Goal: Contribute content: Contribute content

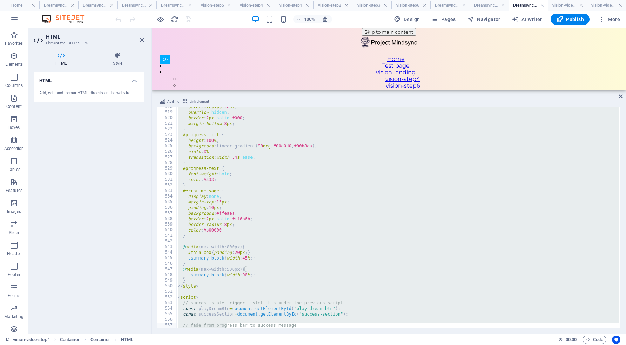
scroll to position [3005, 0]
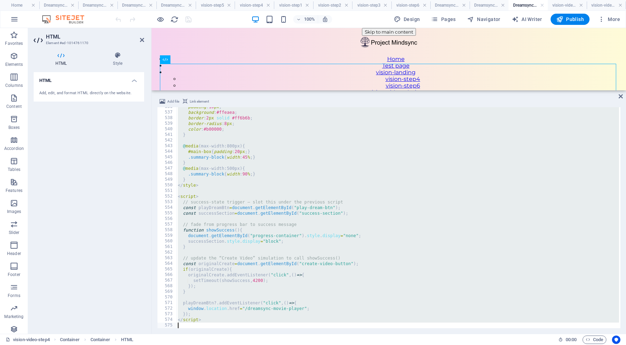
drag, startPoint x: 176, startPoint y: 110, endPoint x: 228, endPoint y: 348, distance: 243.0
click at [228, 345] on html "[DOMAIN_NAME] Home Dreamsync Movie 2 Dreamsync Movie 3 Dreamsync Movie 3 Dreams…" at bounding box center [313, 172] width 626 height 345
type textarea "</script>"
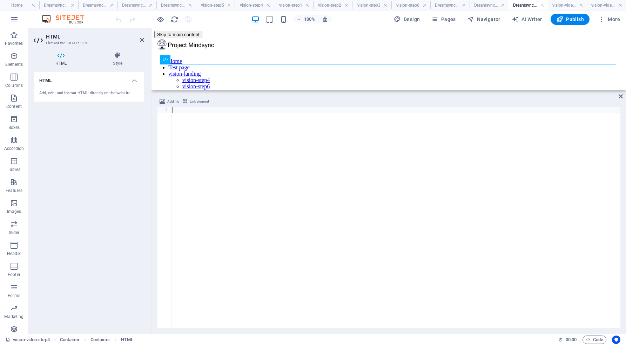
click at [175, 112] on div at bounding box center [395, 223] width 449 height 232
paste textarea
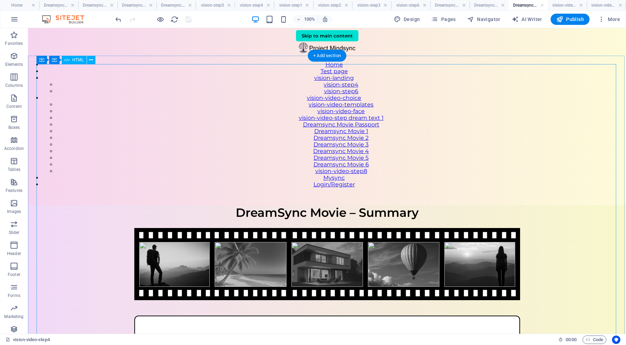
scroll to position [0, 0]
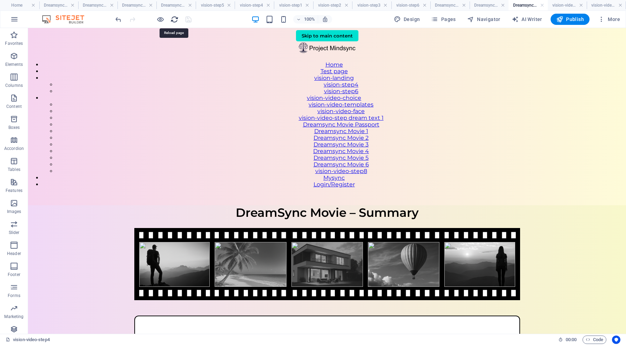
click at [173, 18] on icon "reload" at bounding box center [174, 19] width 8 height 8
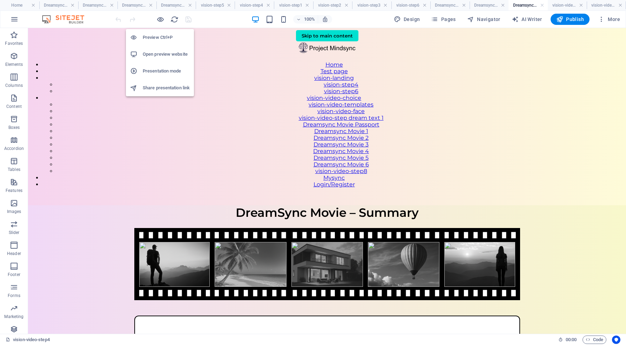
click at [161, 52] on h6 "Open preview website" at bounding box center [166, 54] width 47 height 8
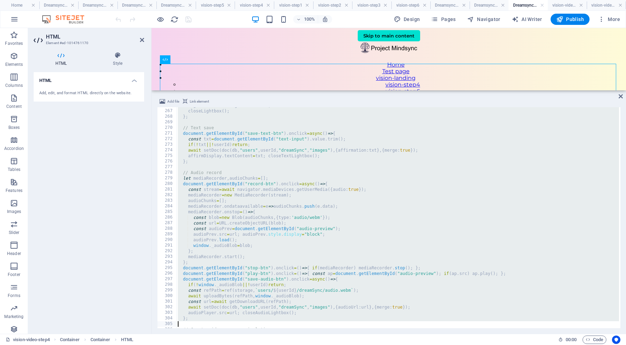
scroll to position [1604, 0]
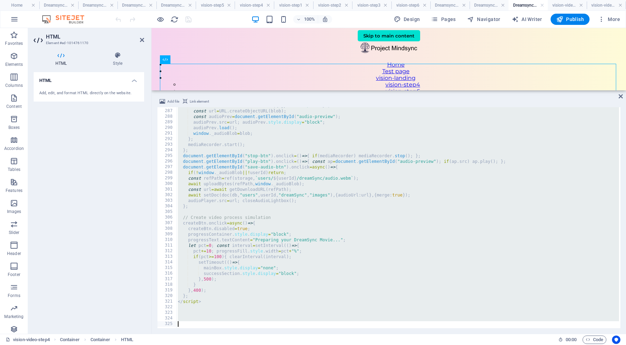
drag, startPoint x: 176, startPoint y: 112, endPoint x: 196, endPoint y: 348, distance: 236.5
click at [196, 345] on html "[DOMAIN_NAME] Home Dreamsync Movie 2 Dreamsync Movie 3 Dreamsync Movie 3 Dreams…" at bounding box center [313, 172] width 626 height 345
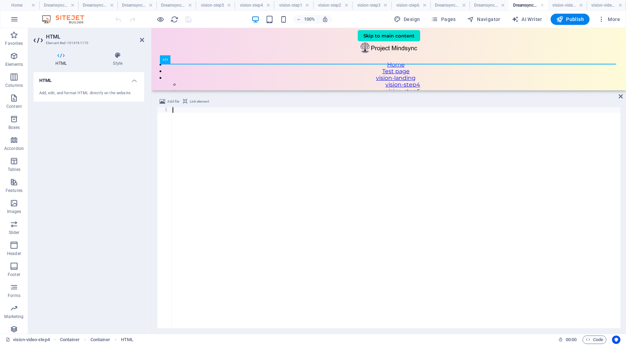
scroll to position [570, 0]
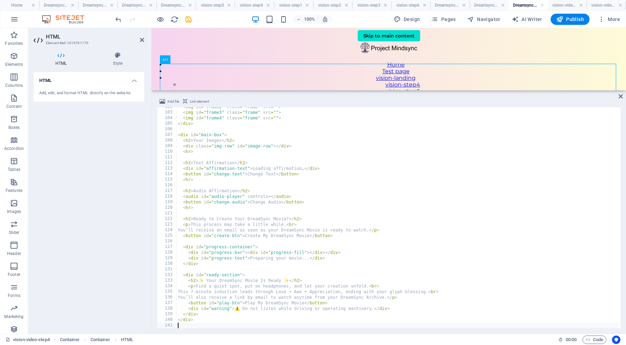
click at [183, 327] on div "< img id = "frame2" class = "frame" src = "" > < img id = "frame3" class = "fra…" at bounding box center [397, 220] width 443 height 232
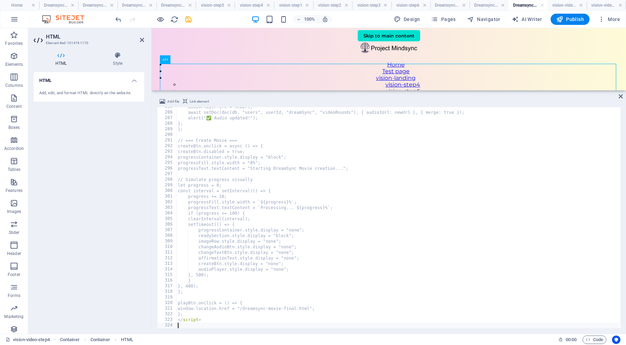
scroll to position [1597, 0]
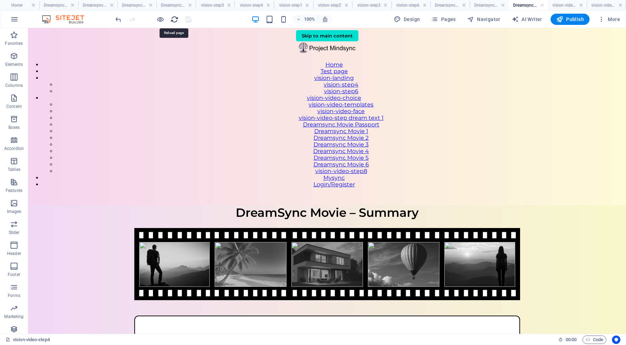
click at [172, 18] on icon "reload" at bounding box center [174, 19] width 8 height 8
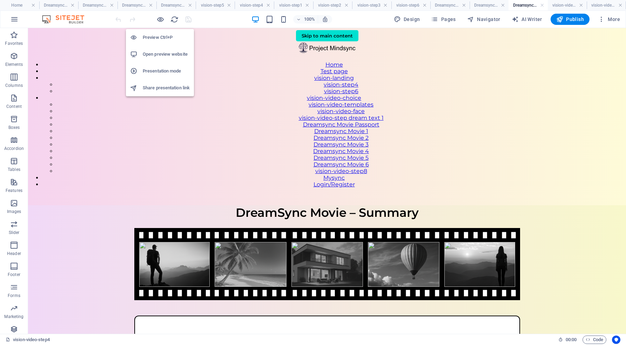
click at [163, 53] on h6 "Open preview website" at bounding box center [166, 54] width 47 height 8
click at [160, 17] on icon "button" at bounding box center [160, 19] width 8 height 8
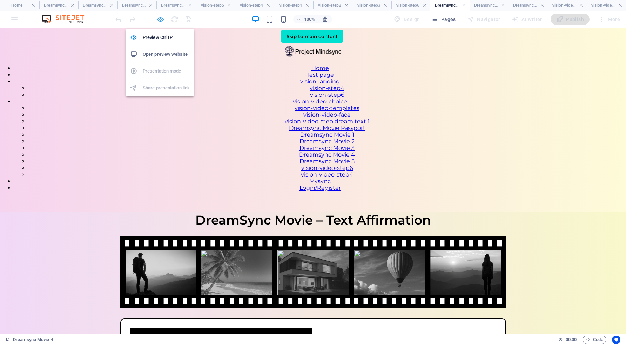
click at [162, 19] on icon "button" at bounding box center [160, 19] width 8 height 8
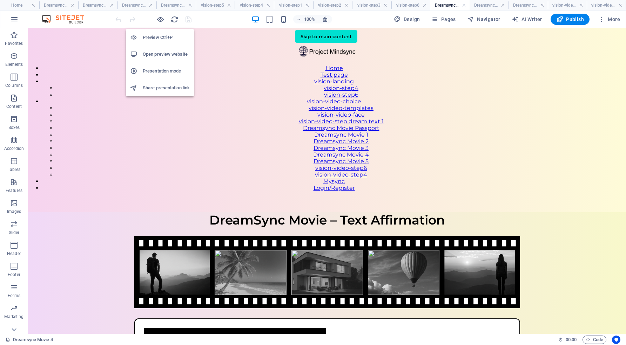
click at [161, 51] on h6 "Open preview website" at bounding box center [166, 54] width 47 height 8
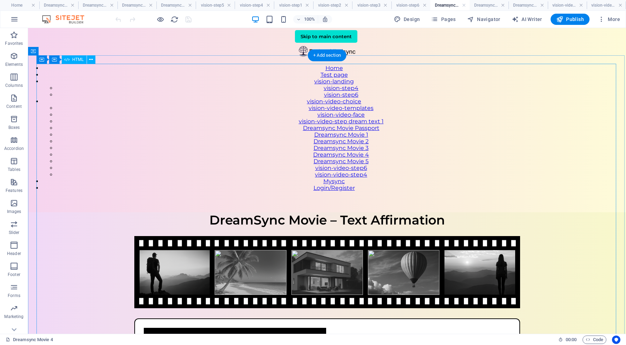
click at [203, 212] on div "DreamSync Movie – Text Affirmation DreamSync Movie – Text Affirmation Write you…" at bounding box center [327, 337] width 598 height 251
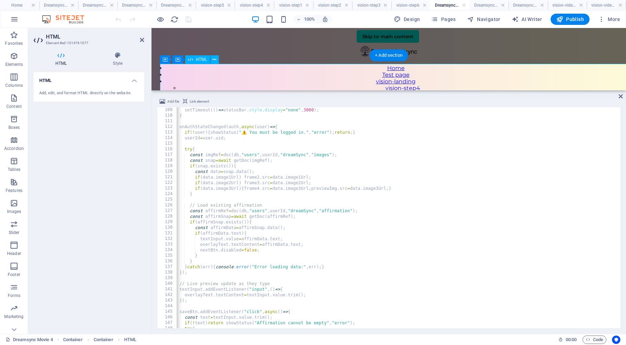
scroll to position [606, 0]
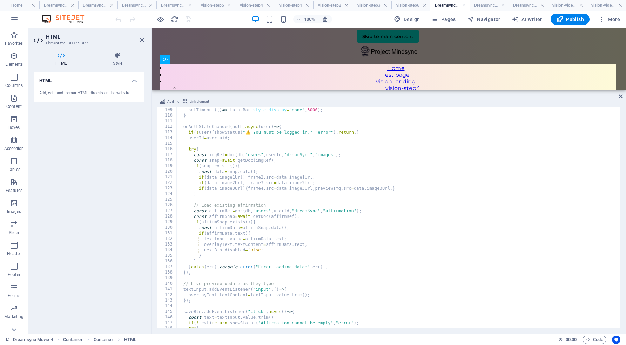
click at [211, 134] on div "setTimeout (( ) => statusBar . style . display = "none" , 3000 ) ; } onAuthStat…" at bounding box center [398, 222] width 442 height 231
type textarea "</script>"
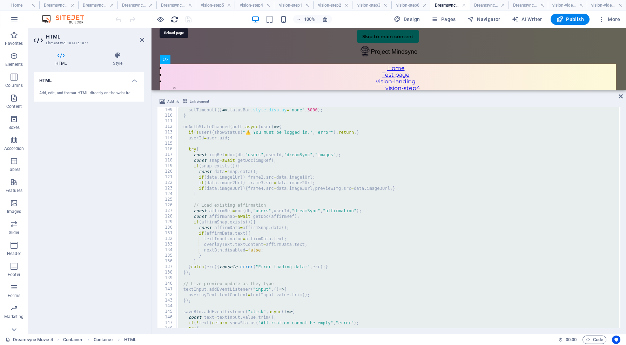
click at [174, 18] on icon "reload" at bounding box center [174, 19] width 8 height 8
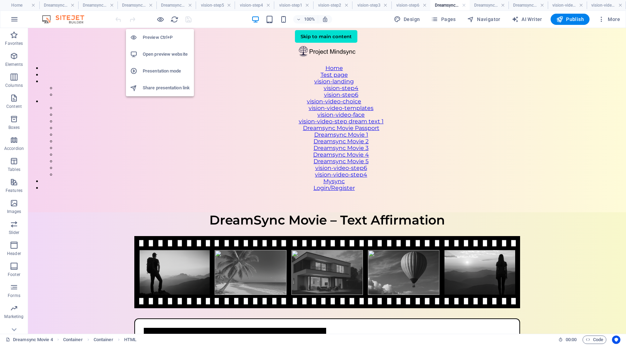
click at [158, 35] on h6 "Preview Ctrl+P" at bounding box center [166, 37] width 47 height 8
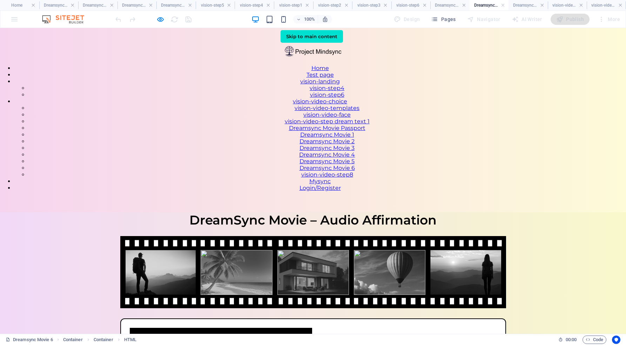
click at [355, 171] on link "Dreamsync Movie 6" at bounding box center [326, 168] width 55 height 7
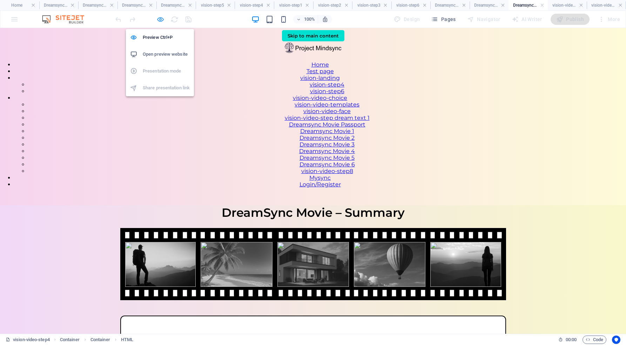
click at [160, 19] on icon "button" at bounding box center [160, 19] width 8 height 8
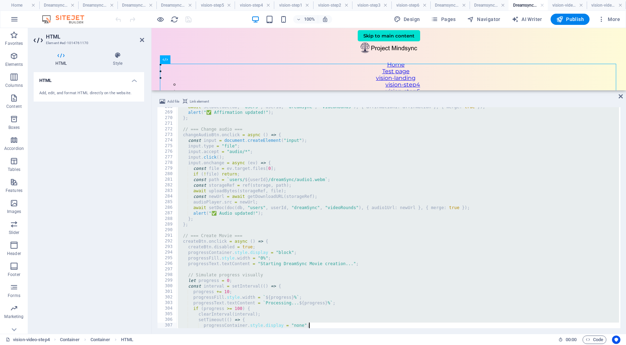
scroll to position [1597, 0]
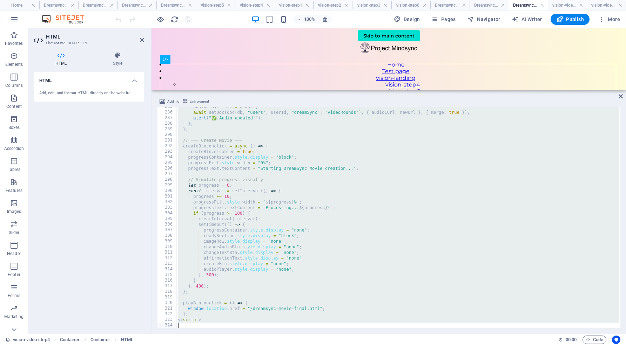
drag, startPoint x: 176, startPoint y: 110, endPoint x: 336, endPoint y: 348, distance: 286.3
click at [336, 345] on html "[DOMAIN_NAME] Home Dreamsync Movie 2 Dreamsync Movie 3 Dreamsync Movie 3 Dreams…" at bounding box center [313, 172] width 626 height 345
type textarea "</script>"
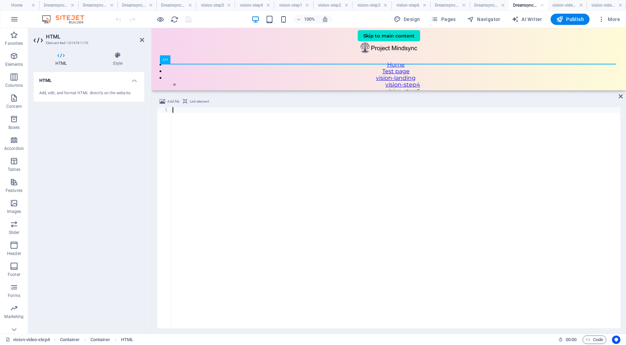
scroll to position [385, 0]
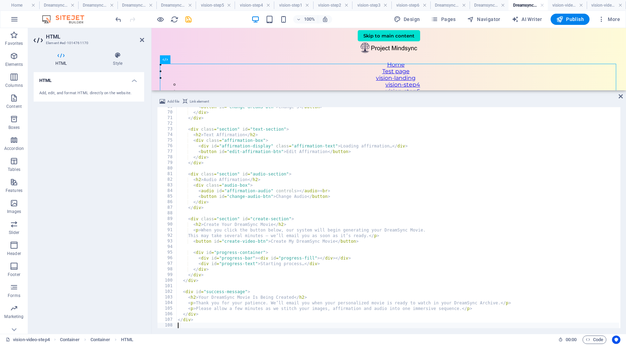
click at [193, 324] on div "< button id = "change-dream3-btn" > Change 3 </ button > </ div > </ div > < di…" at bounding box center [397, 220] width 443 height 232
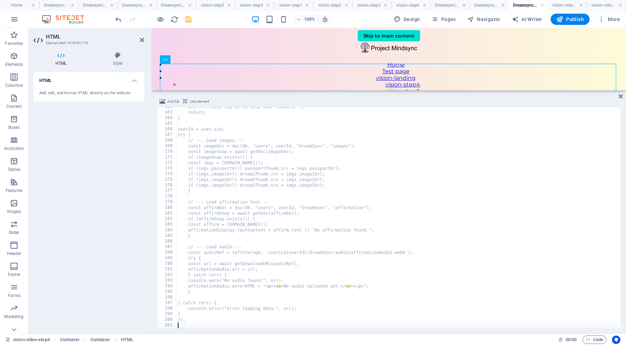
scroll to position [906, 0]
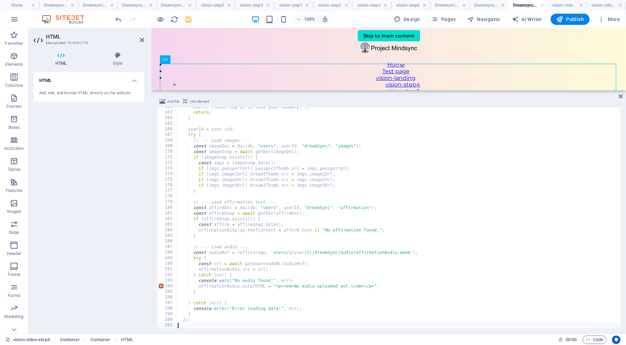
click at [188, 326] on div "alert ( "Please log in to view your summary." ) ; return ; } userId = user . ui…" at bounding box center [397, 220] width 443 height 232
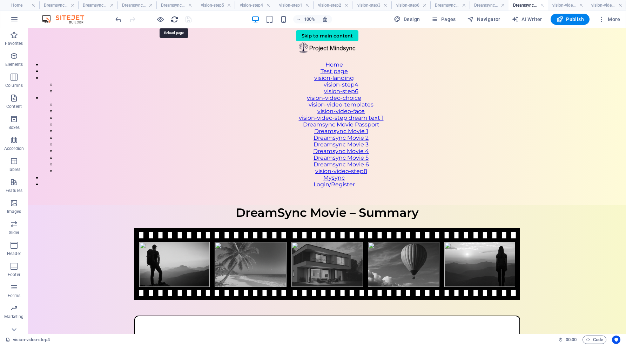
click at [175, 20] on icon "reload" at bounding box center [174, 19] width 8 height 8
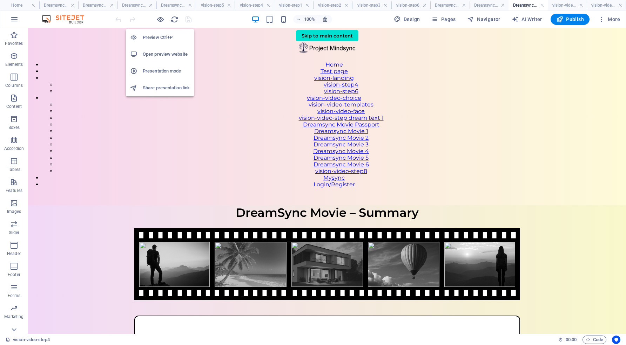
click at [156, 53] on h6 "Open preview website" at bounding box center [166, 54] width 47 height 8
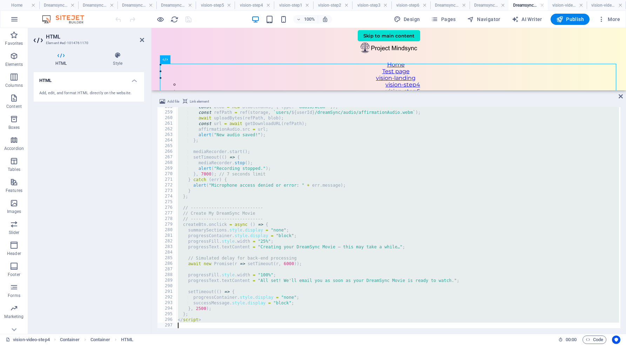
drag, startPoint x: 176, startPoint y: 109, endPoint x: 311, endPoint y: 348, distance: 274.1
click at [311, 345] on html "[DOMAIN_NAME] Home Dreamsync Movie 2 Dreamsync Movie 3 Dreamsync Movie 3 Dreams…" at bounding box center [313, 172] width 626 height 345
type textarea "</script>"
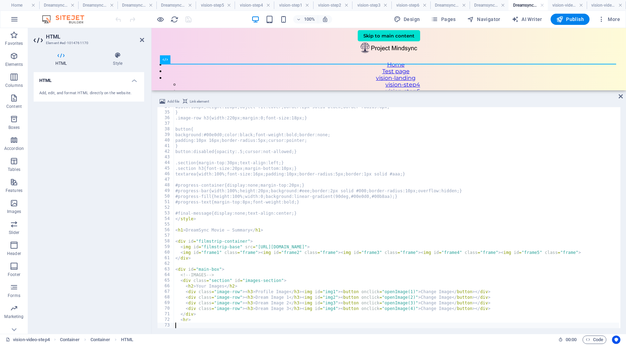
scroll to position [188, 0]
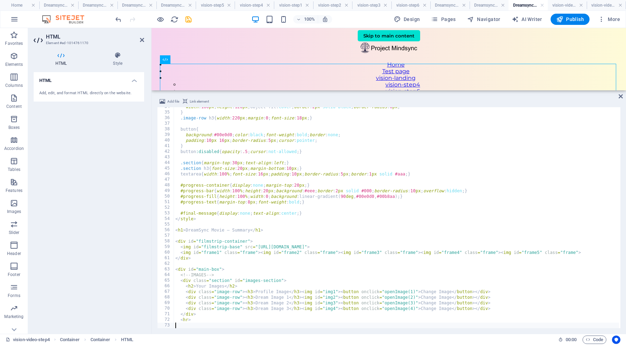
click at [181, 325] on div "width : 180 px ; height : 120 px ; object-fit : cover ; border : 2 px solid bla…" at bounding box center [396, 220] width 445 height 232
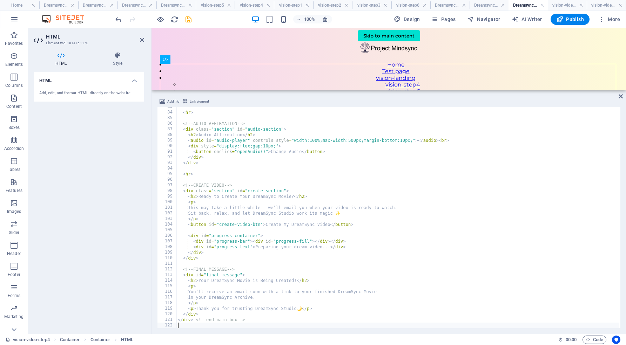
scroll to position [463, 0]
click at [184, 326] on div "< hr > <!-- AUDIO AFFIRMATION --> < div class = "section" id = "audio-section" …" at bounding box center [397, 220] width 443 height 232
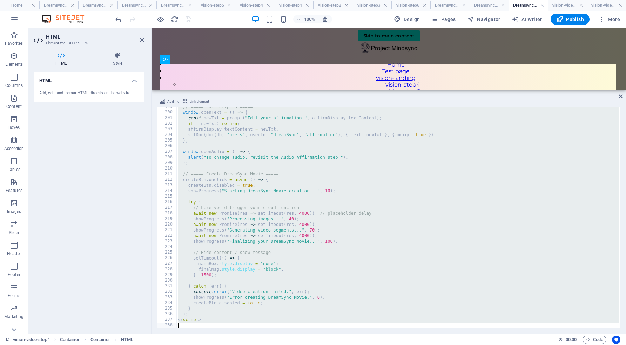
scroll to position [1114, 0]
drag, startPoint x: 176, startPoint y: 108, endPoint x: 280, endPoint y: 348, distance: 260.8
click at [280, 345] on html "[DOMAIN_NAME] Home Dreamsync Movie 2 Dreamsync Movie 3 Dreamsync Movie 3 Dreams…" at bounding box center [313, 172] width 626 height 345
type textarea "</script>"
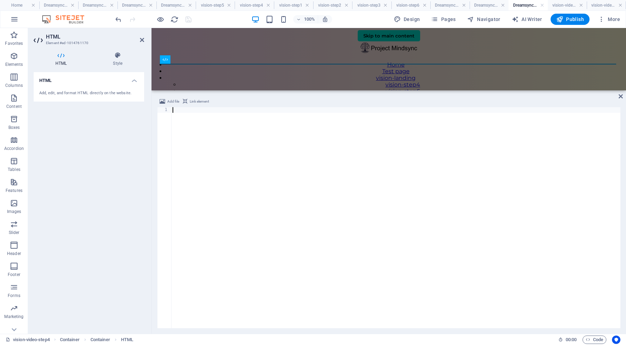
scroll to position [1597, 0]
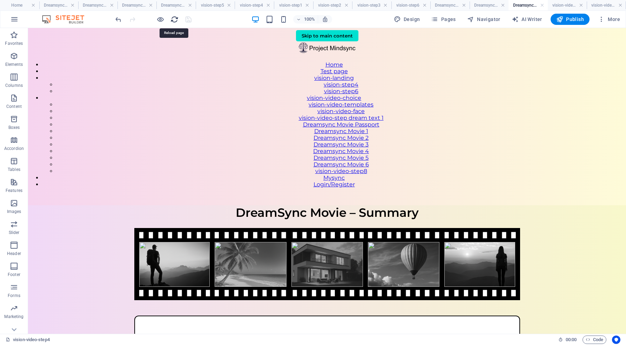
click at [176, 18] on icon "reload" at bounding box center [174, 19] width 8 height 8
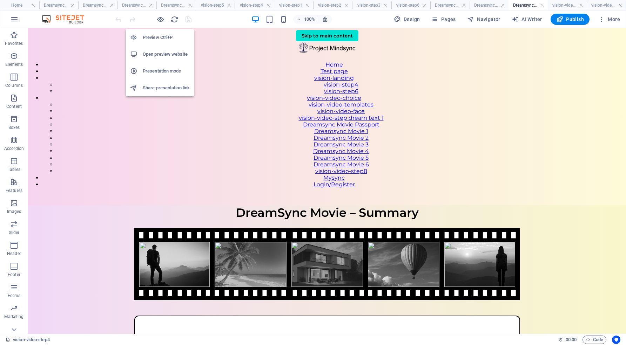
click at [164, 56] on h6 "Open preview website" at bounding box center [166, 54] width 47 height 8
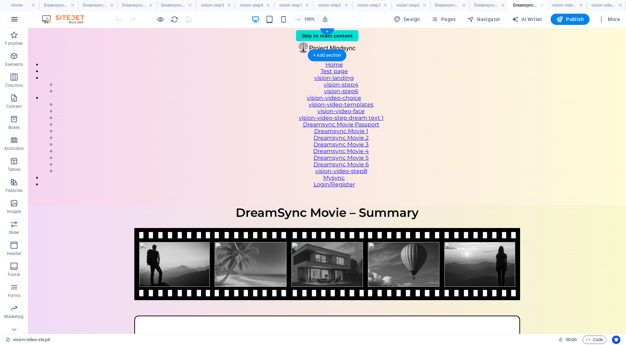
click at [17, 16] on icon "button" at bounding box center [14, 19] width 8 height 8
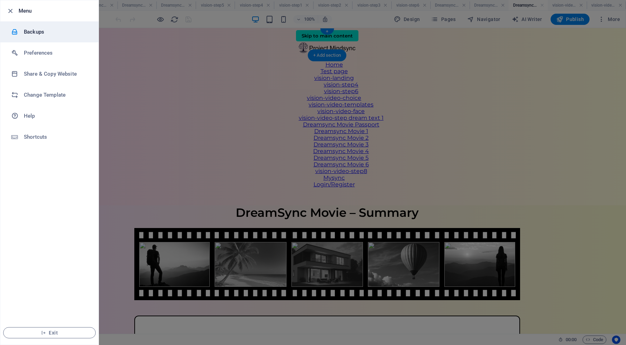
click at [34, 32] on h6 "Backups" at bounding box center [56, 32] width 65 height 8
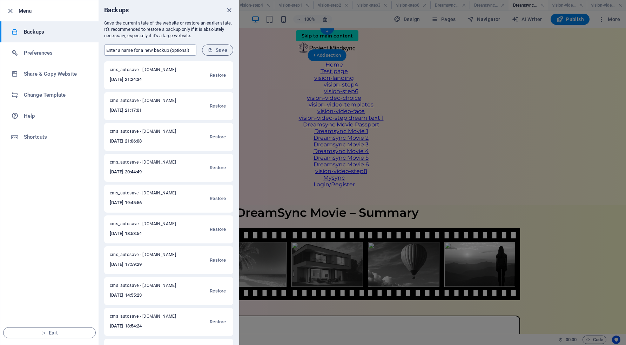
click at [146, 52] on input "text" at bounding box center [150, 50] width 92 height 11
type input "NEW videosync movie build with semi working summary page, and all image, text a…"
click at [223, 53] on button "Save" at bounding box center [217, 50] width 31 height 11
click at [229, 10] on icon "close" at bounding box center [229, 10] width 8 height 8
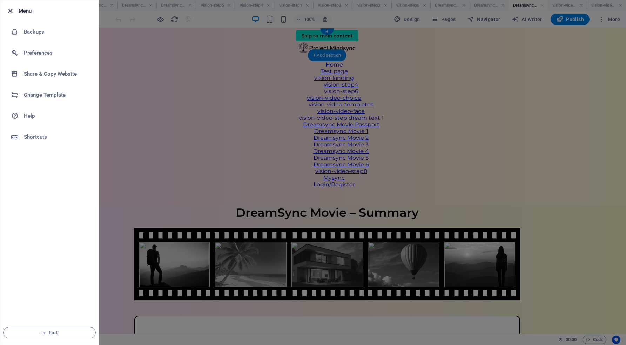
click at [10, 11] on icon "button" at bounding box center [10, 11] width 8 height 8
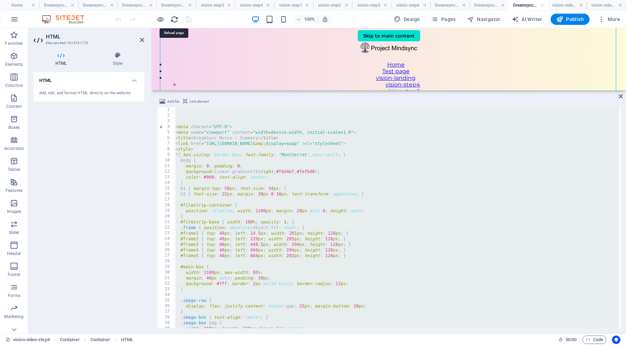
click at [175, 19] on icon "reload" at bounding box center [174, 19] width 8 height 8
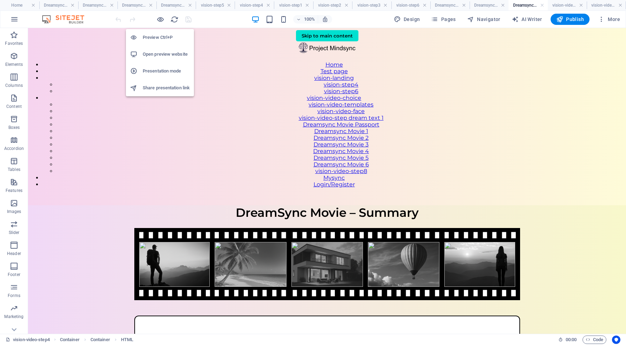
click at [164, 55] on h6 "Open preview website" at bounding box center [166, 54] width 47 height 8
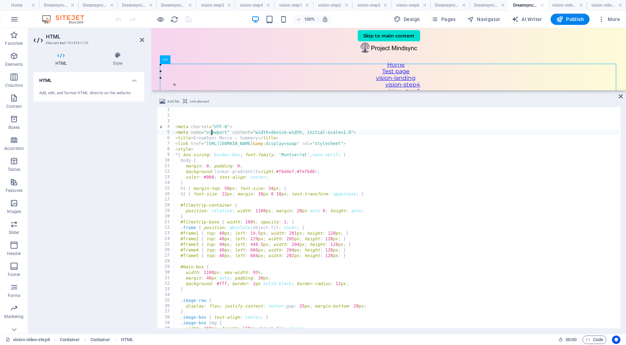
click at [211, 130] on div "< meta charset = "UTF-8" > < meta name = "viewport" content = "width=device-wid…" at bounding box center [408, 222] width 469 height 231
type textarea "<meta name="viewport" content="width=device-width, initial-scale=1.0">"
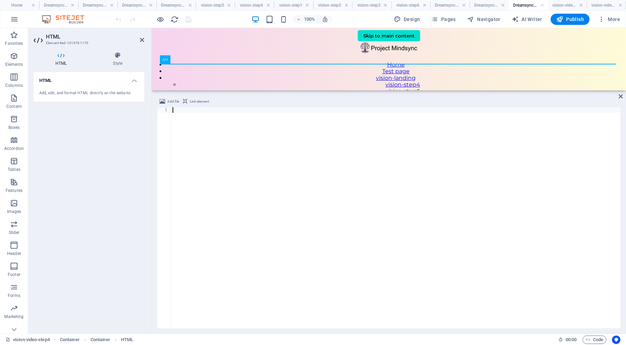
click at [179, 111] on div at bounding box center [395, 223] width 449 height 232
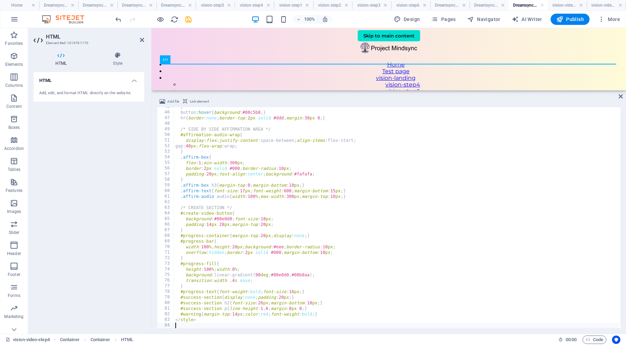
click at [204, 325] on div "} button :hover { background : #00c5b8 ; } hr { border : none ; border-top : 2 …" at bounding box center [396, 220] width 445 height 232
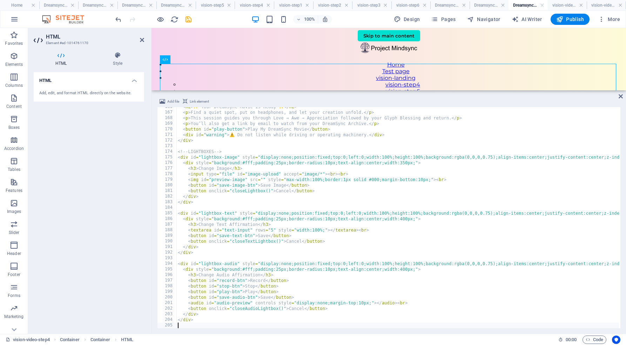
click at [185, 325] on div "< h2 > ✨ Your DreamSync Movie Is Ready ✨ </ h2 > < p > Find a quiet spot, put o…" at bounding box center [409, 219] width 466 height 231
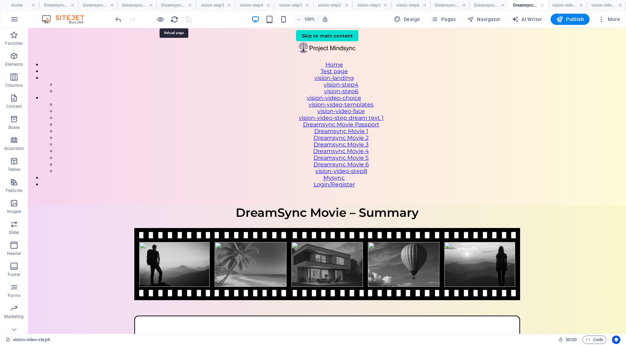
click at [174, 20] on icon "reload" at bounding box center [174, 19] width 8 height 8
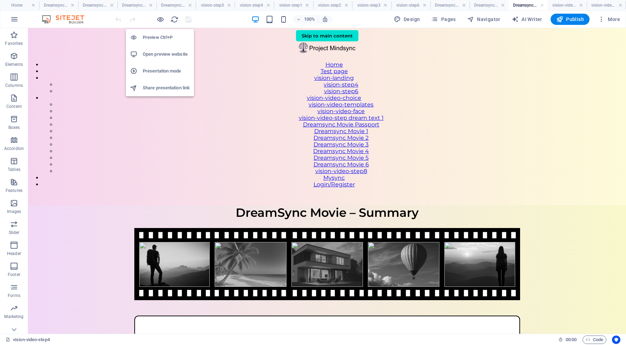
click at [163, 55] on h6 "Open preview website" at bounding box center [166, 54] width 47 height 8
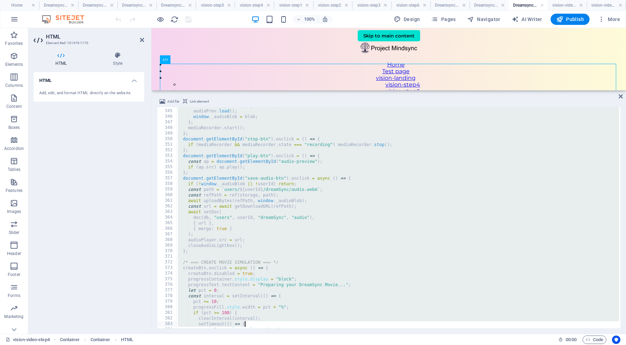
scroll to position [1974, 0]
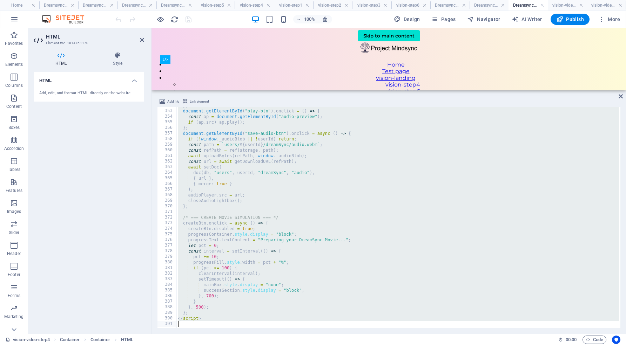
drag, startPoint x: 175, startPoint y: 109, endPoint x: 249, endPoint y: 348, distance: 249.6
click at [249, 345] on html "[DOMAIN_NAME] Home Dreamsync Movie 2 Dreamsync Movie 3 Dreamsync Movie 3 Dreams…" at bounding box center [313, 172] width 626 height 345
type textarea "</script>"
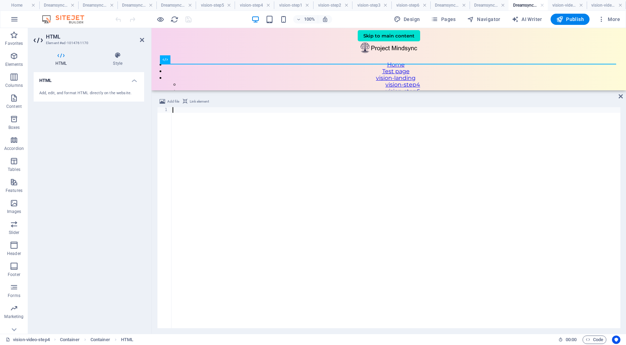
click at [187, 110] on div at bounding box center [395, 223] width 449 height 232
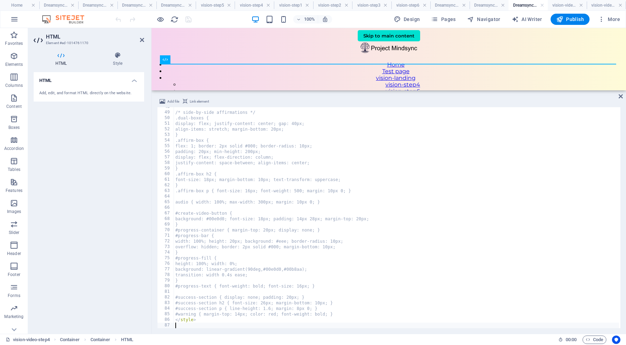
scroll to position [267, 0]
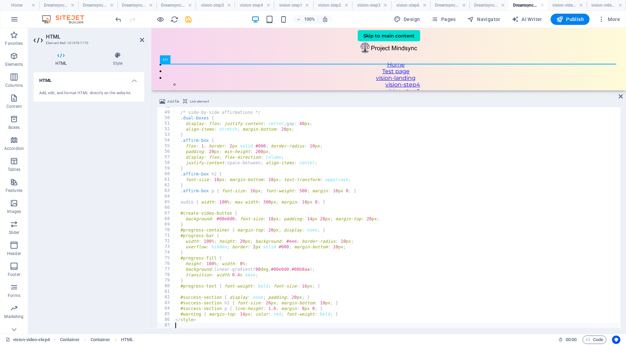
click at [179, 324] on div "/* side-by-side affirmations */ .dual-boxes { display : flex ; justify-content …" at bounding box center [396, 220] width 445 height 232
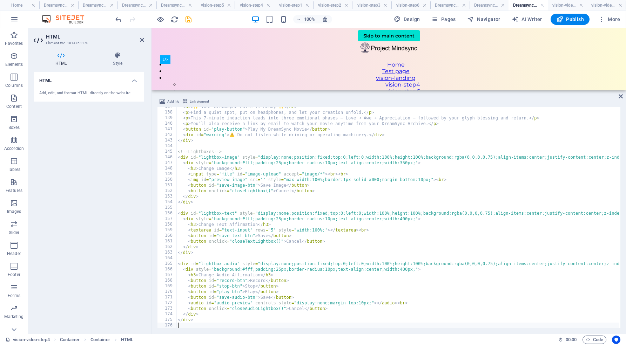
scroll to position [768, 0]
click at [184, 324] on div "< h2 > ✨ Your DreamSync Movie Is Ready ✨ </ h2 > < p > Find a quiet spot, put o…" at bounding box center [409, 219] width 466 height 231
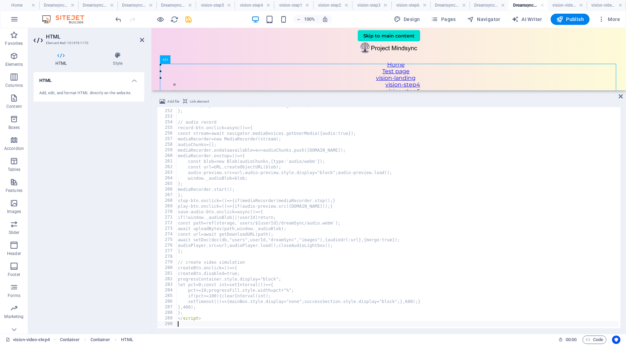
scroll to position [1407, 0]
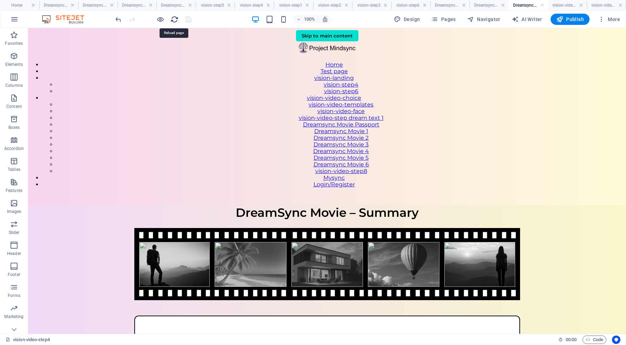
click at [174, 19] on icon "reload" at bounding box center [174, 19] width 8 height 8
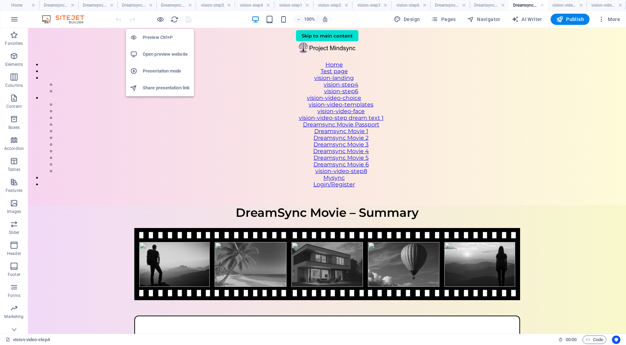
click at [165, 54] on h6 "Open preview website" at bounding box center [166, 54] width 47 height 8
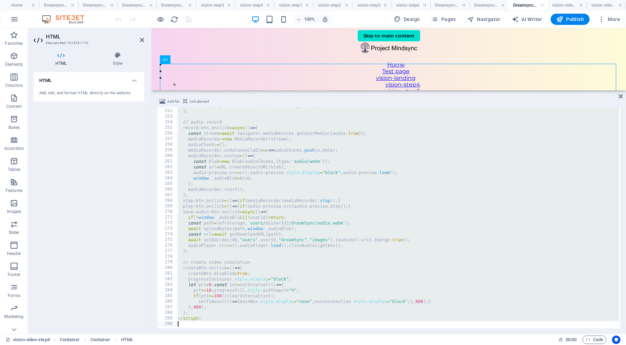
drag, startPoint x: 176, startPoint y: 112, endPoint x: 241, endPoint y: 348, distance: 244.9
click at [241, 345] on html "[DOMAIN_NAME] Home Dreamsync Movie 2 Dreamsync Movie 3 Dreamsync Movie 3 Dreams…" at bounding box center [313, 172] width 626 height 345
type textarea "</script>"
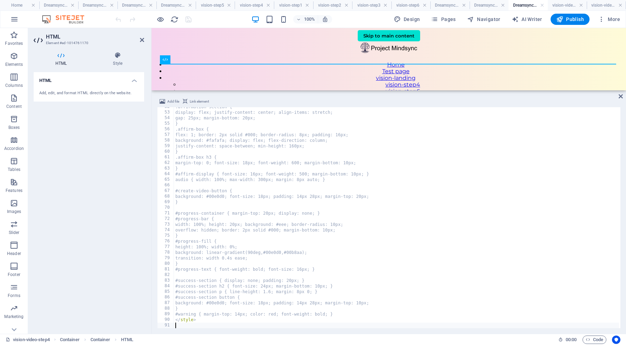
scroll to position [289, 0]
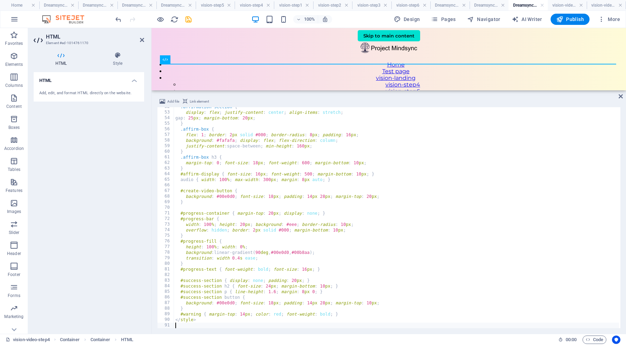
click at [184, 327] on div ".affirmation-section { display : flex ; justify-content : center ; align-items …" at bounding box center [396, 220] width 445 height 232
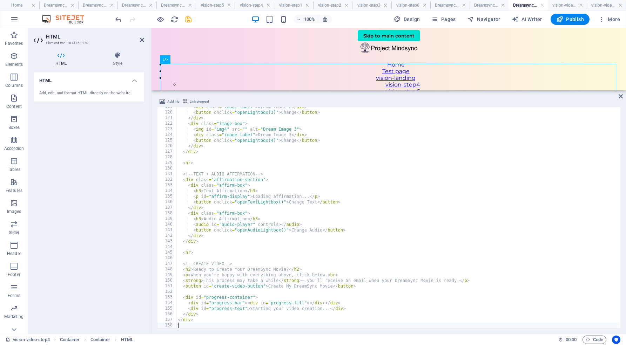
click at [181, 327] on div "< div class = "image-label" > Dream Image 2 </ div > < button onclick = "openLi…" at bounding box center [397, 220] width 443 height 232
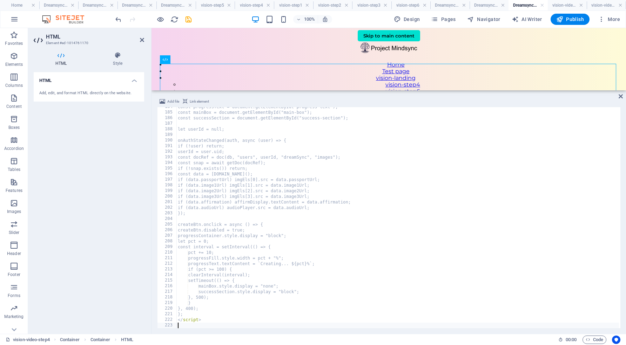
scroll to position [1030, 0]
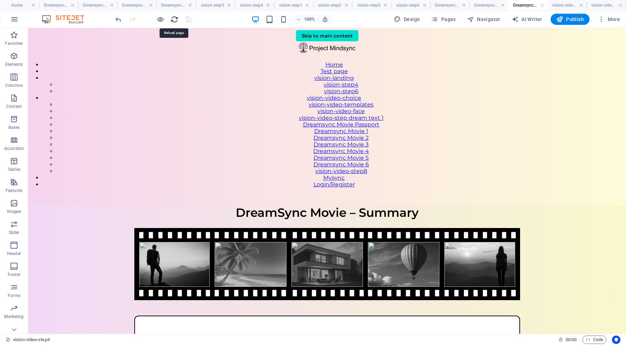
click at [174, 16] on icon "reload" at bounding box center [174, 19] width 8 height 8
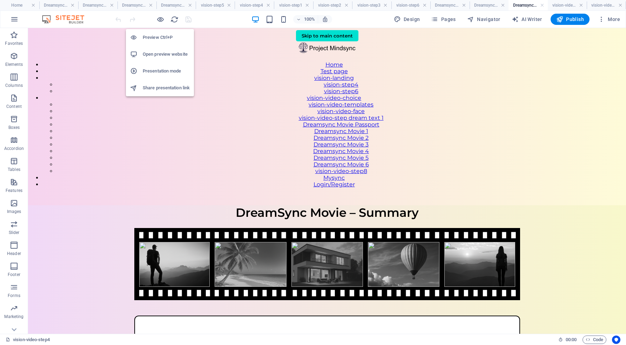
click at [164, 53] on h6 "Open preview website" at bounding box center [166, 54] width 47 height 8
